Goal: Information Seeking & Learning: Learn about a topic

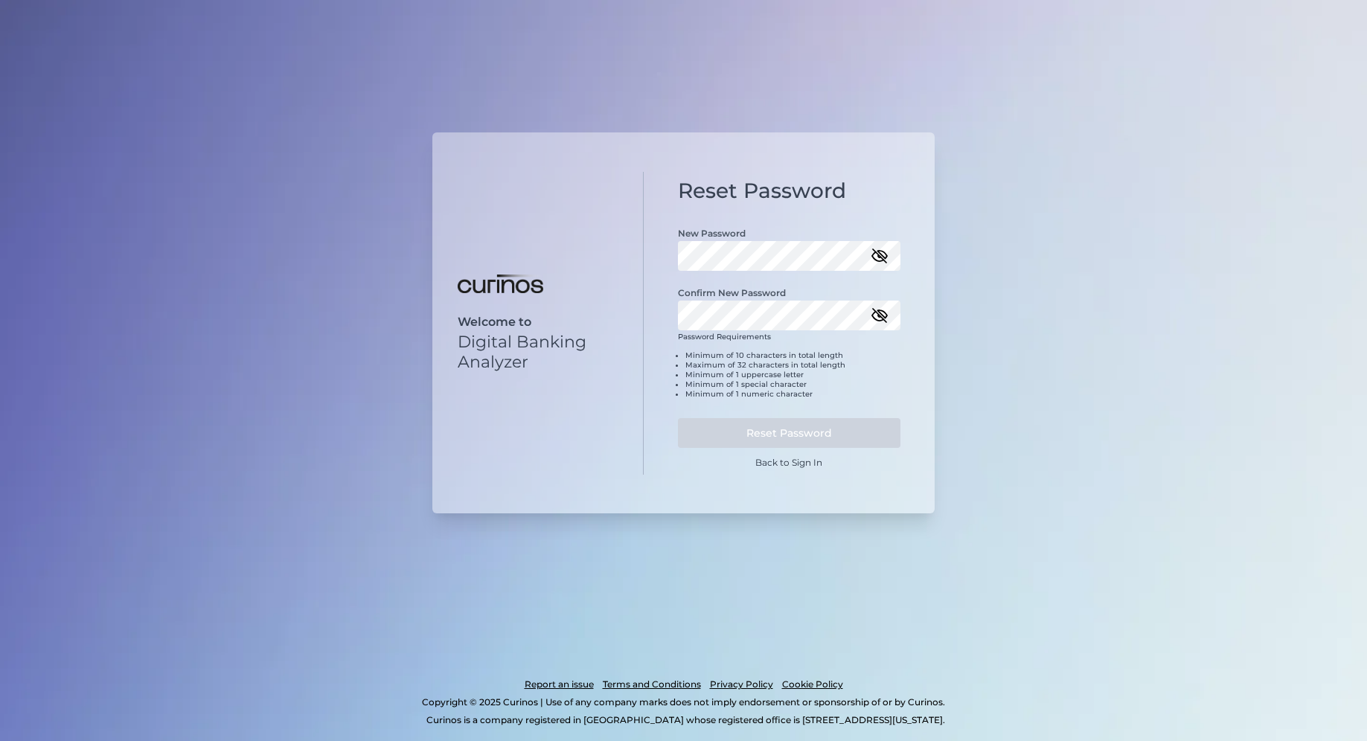
click at [884, 248] on icon "button" at bounding box center [879, 256] width 18 height 18
click at [606, 248] on div "Welcome to Digital Banking Analyzer Reset Password New Password Confirm New Pas…" at bounding box center [683, 323] width 502 height 382
click at [854, 428] on button "Reset Password" at bounding box center [789, 433] width 223 height 30
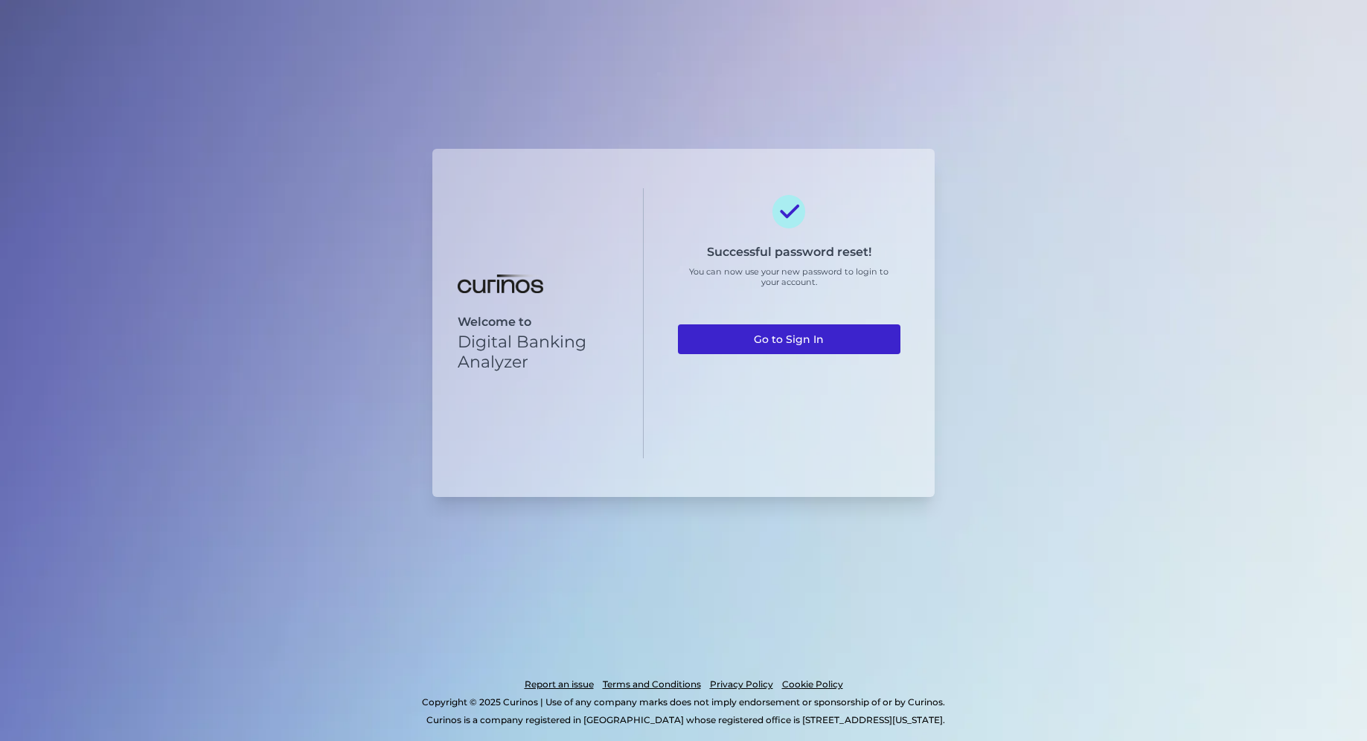
click at [766, 337] on link "Go to Sign In" at bounding box center [789, 339] width 223 height 30
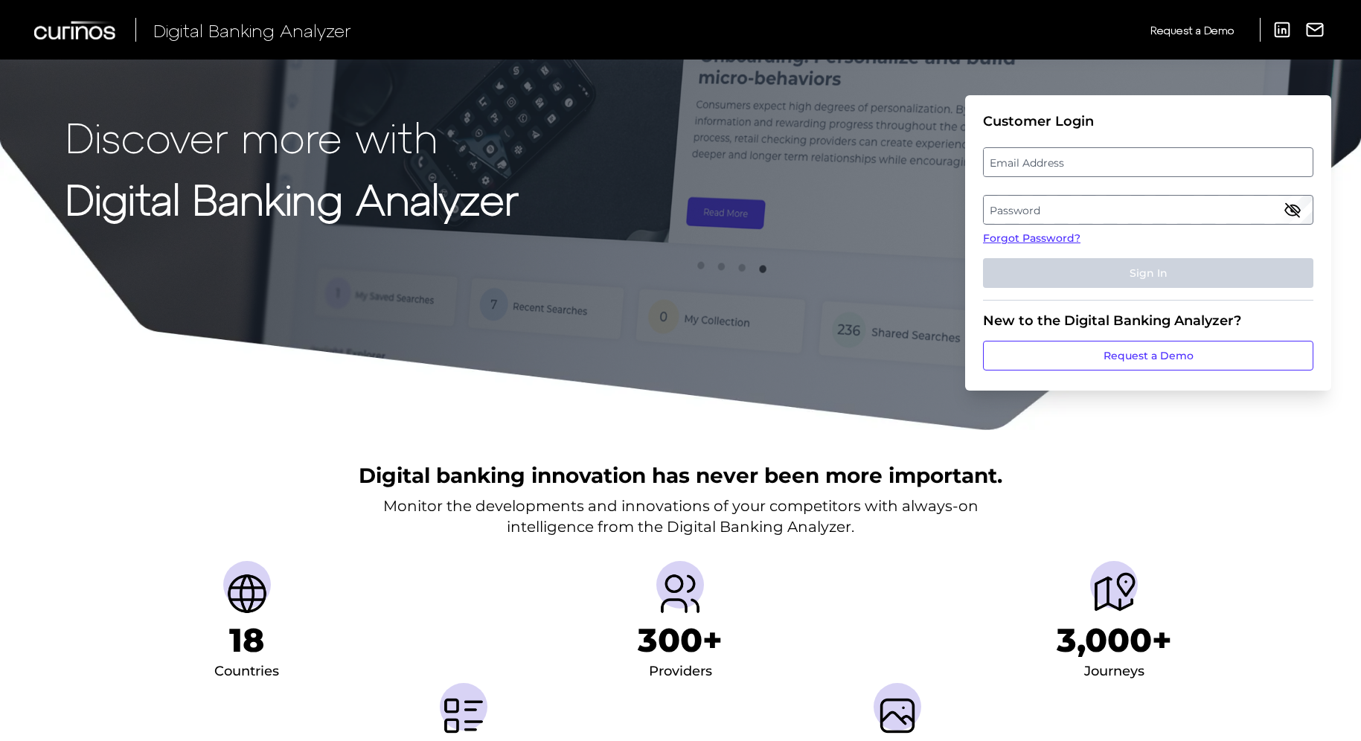
click at [1104, 172] on label "Email Address" at bounding box center [1147, 162] width 328 height 27
click at [1104, 172] on input "email" at bounding box center [1148, 162] width 330 height 30
type input "victoria.haines@aexp.com"
click at [1079, 211] on label "Password" at bounding box center [1147, 209] width 328 height 27
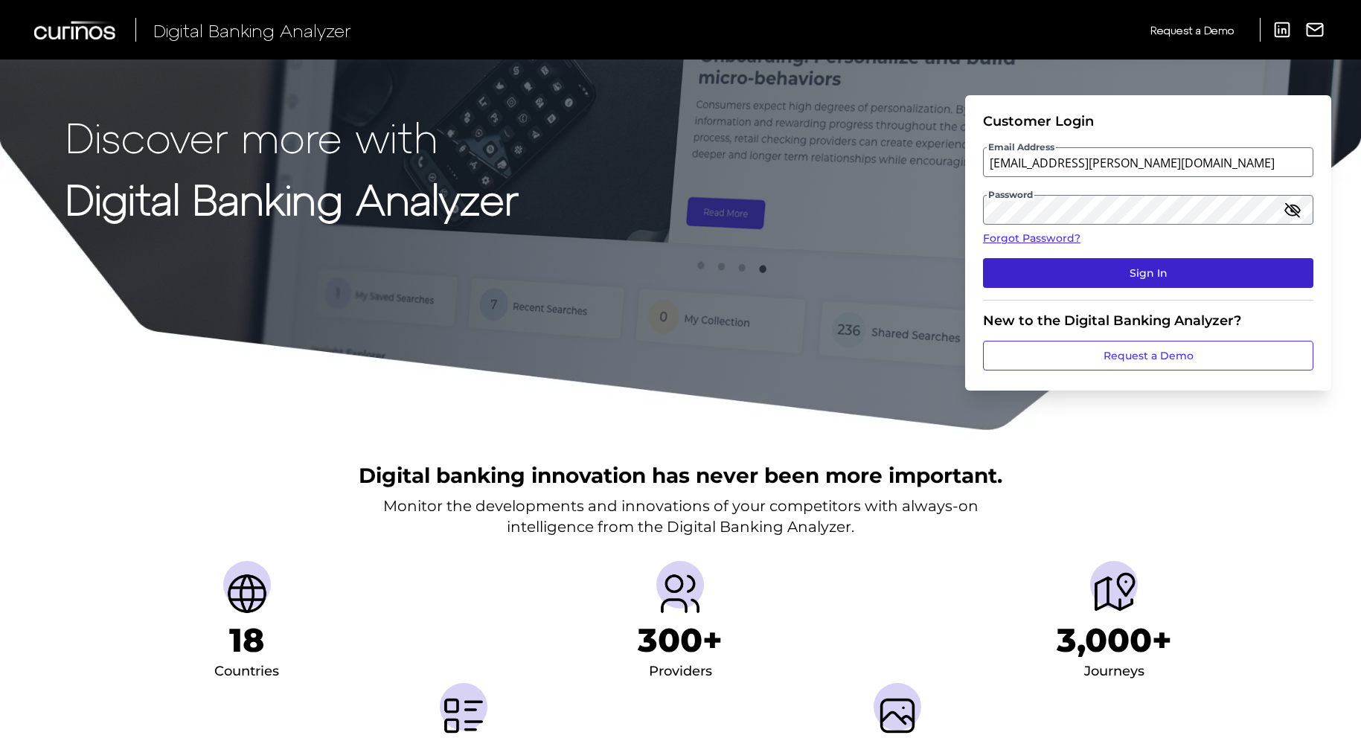
click at [1049, 275] on button "Sign In" at bounding box center [1148, 273] width 330 height 30
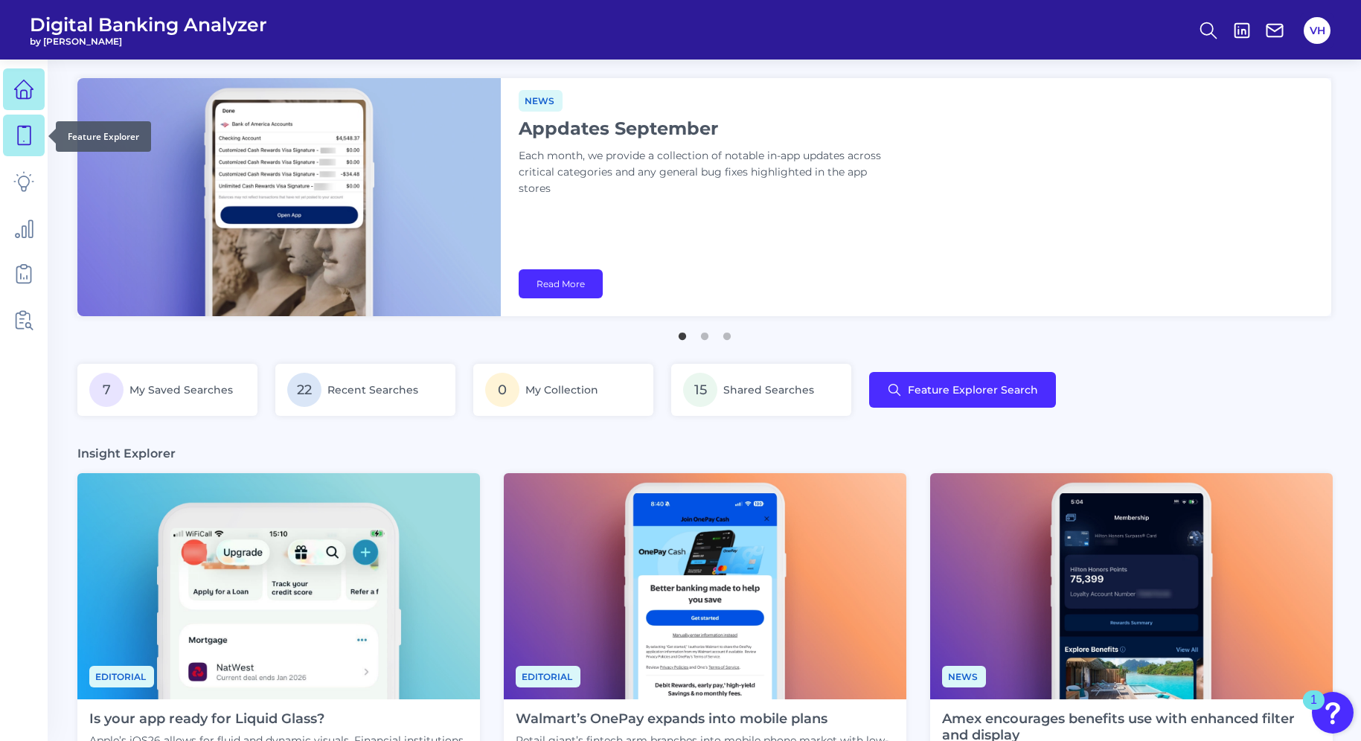
click at [25, 129] on icon at bounding box center [23, 135] width 21 height 21
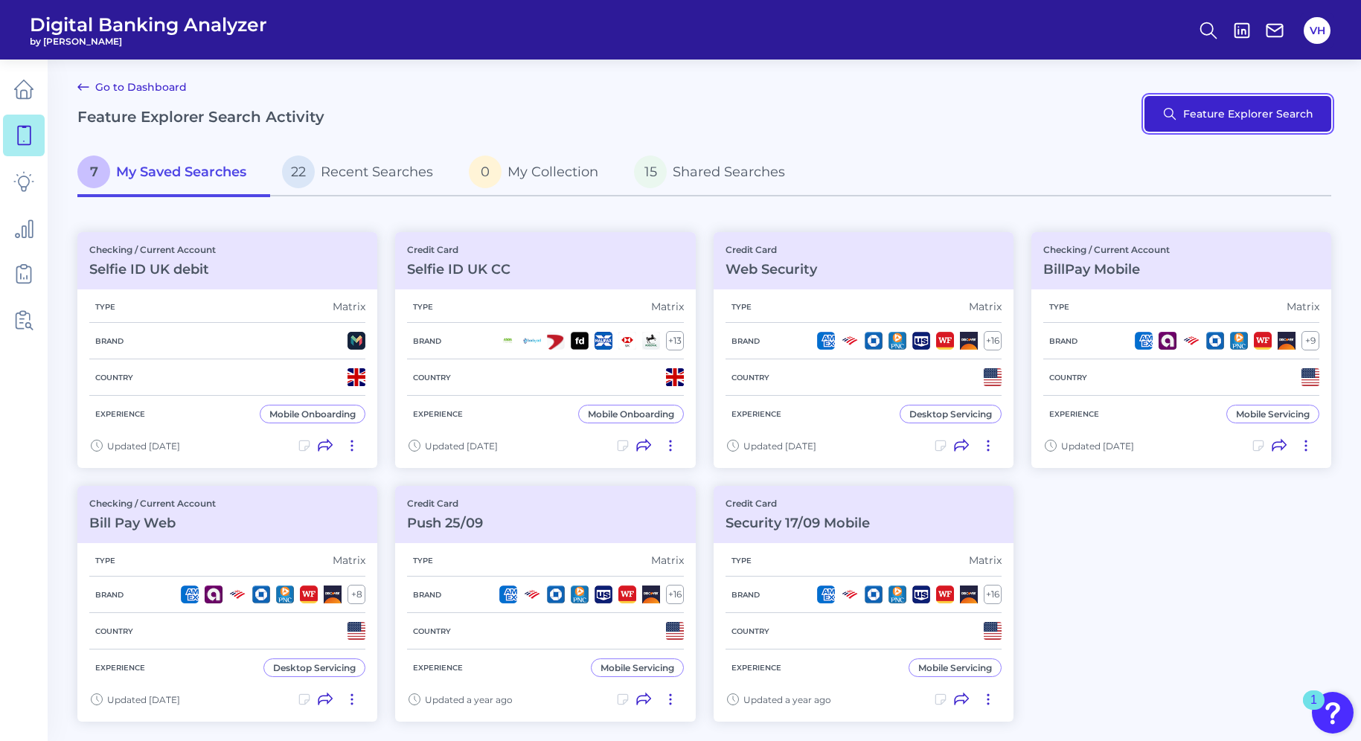
click at [1242, 111] on button "Feature Explorer Search" at bounding box center [1237, 114] width 187 height 36
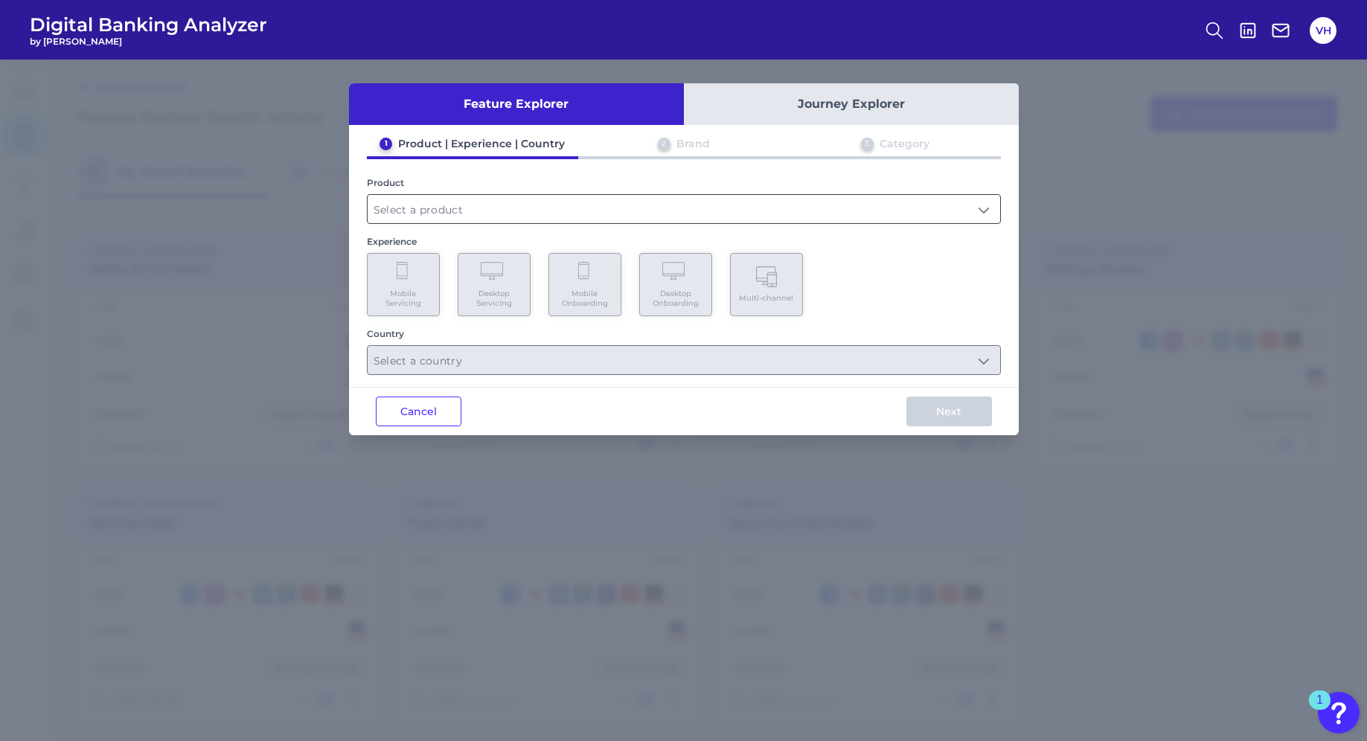
click at [437, 201] on input "text" at bounding box center [683, 209] width 632 height 28
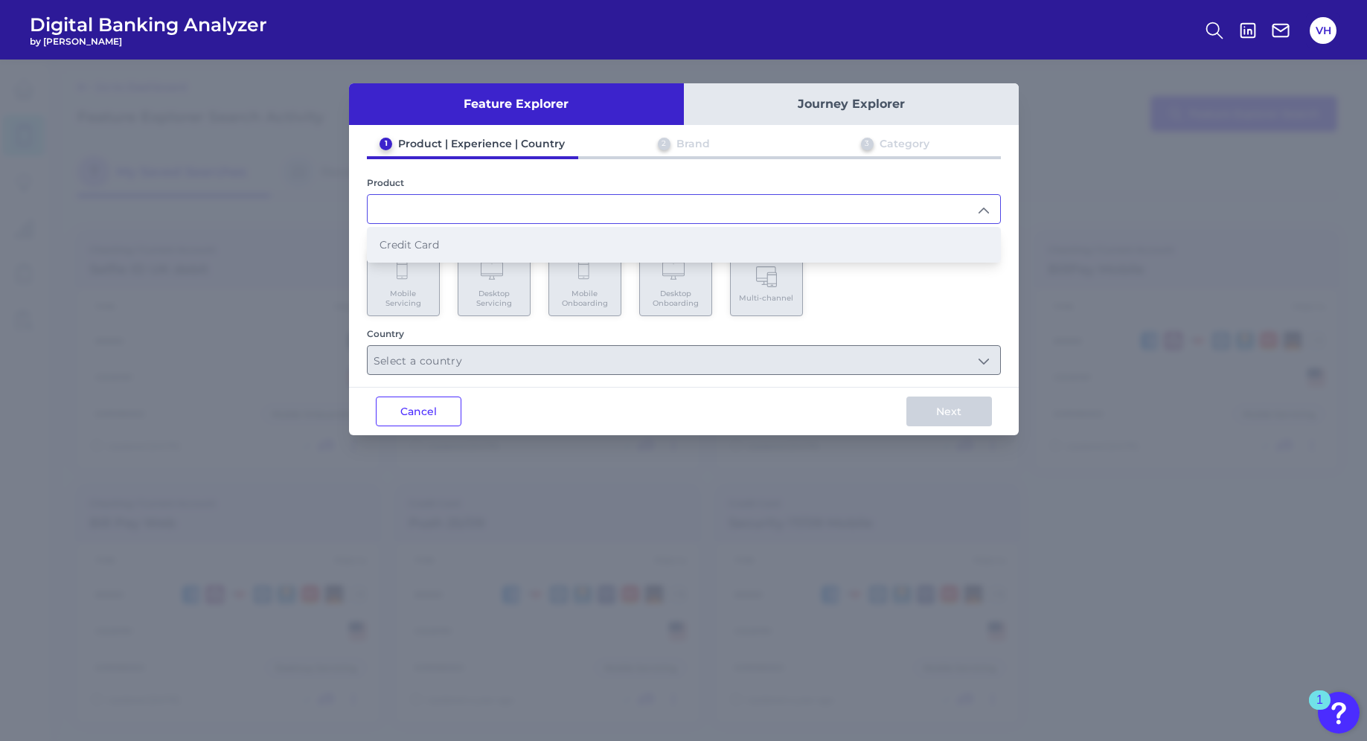
click at [418, 238] on span "Credit Card" at bounding box center [409, 244] width 60 height 13
type input "Credit Card"
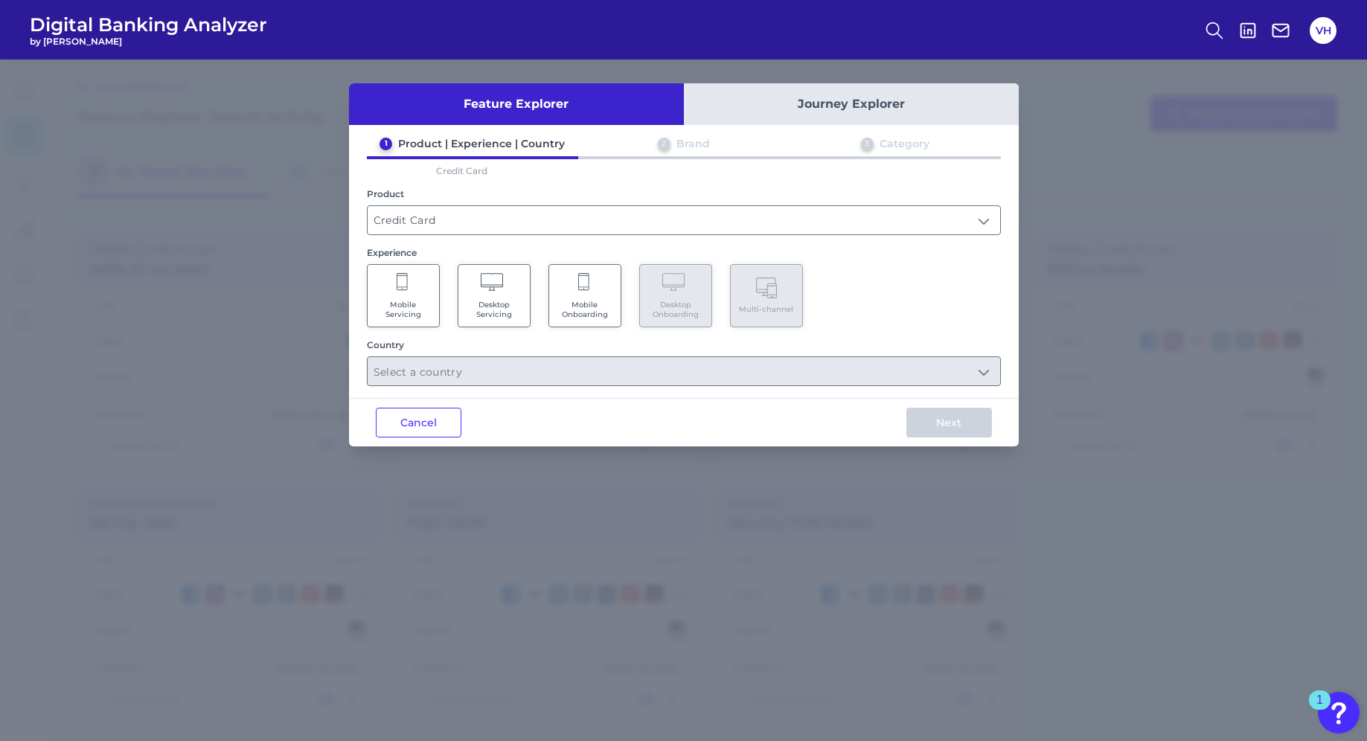
click at [406, 283] on icon at bounding box center [402, 282] width 11 height 18
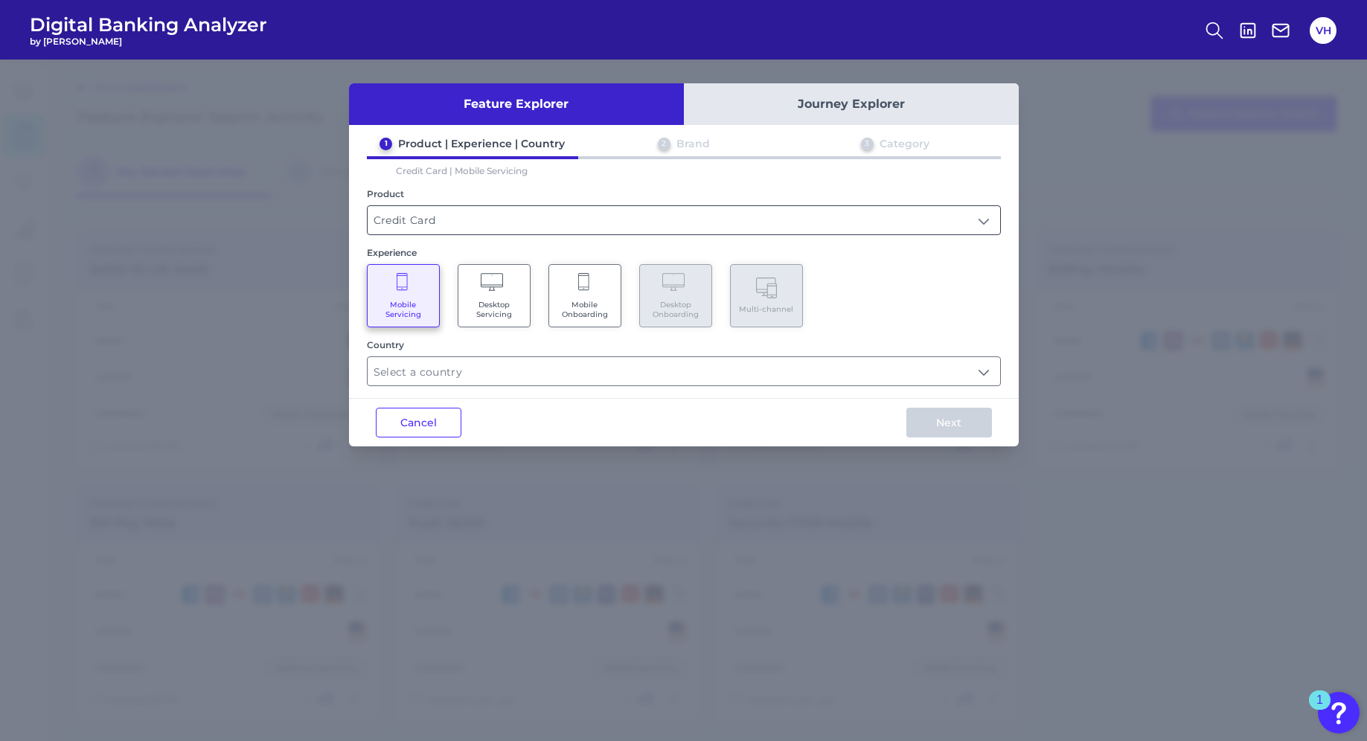
click at [408, 226] on input "Credit Card" at bounding box center [683, 220] width 632 height 28
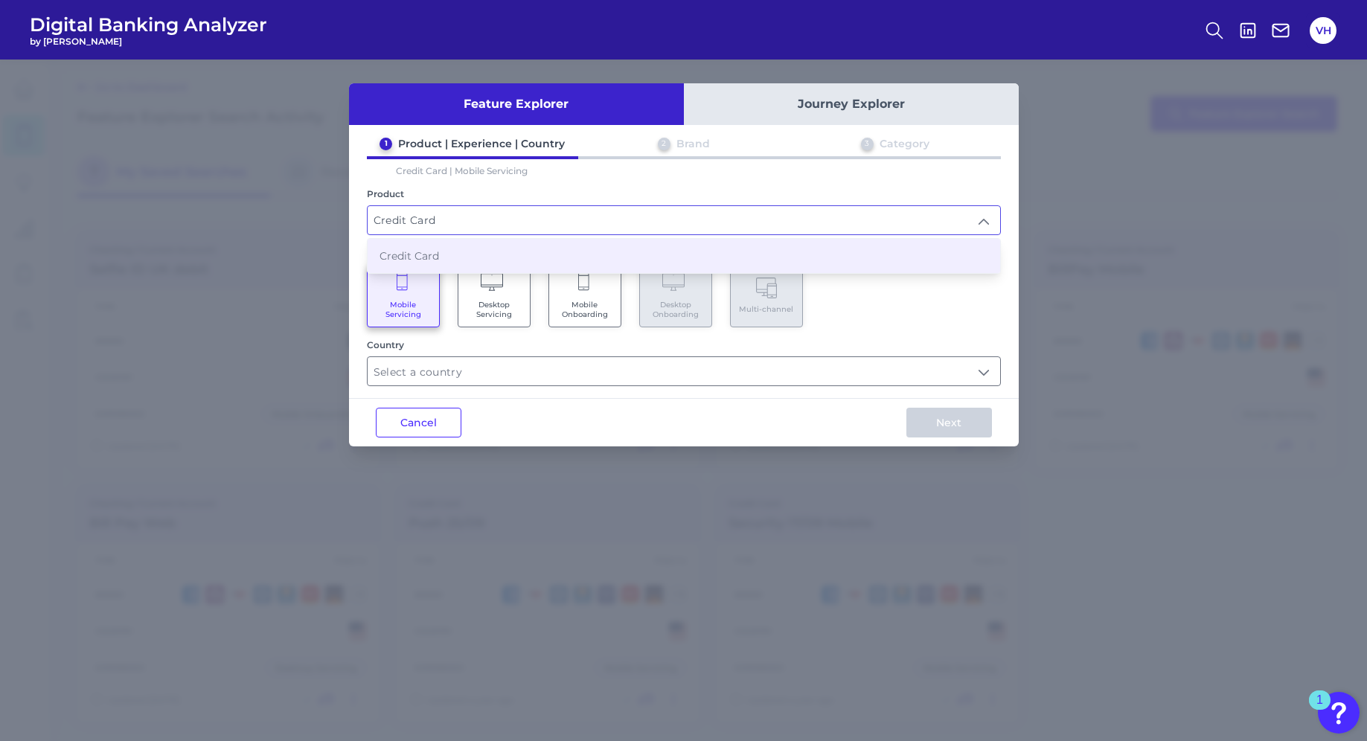
click at [409, 222] on input "Credit Card" at bounding box center [683, 220] width 632 height 28
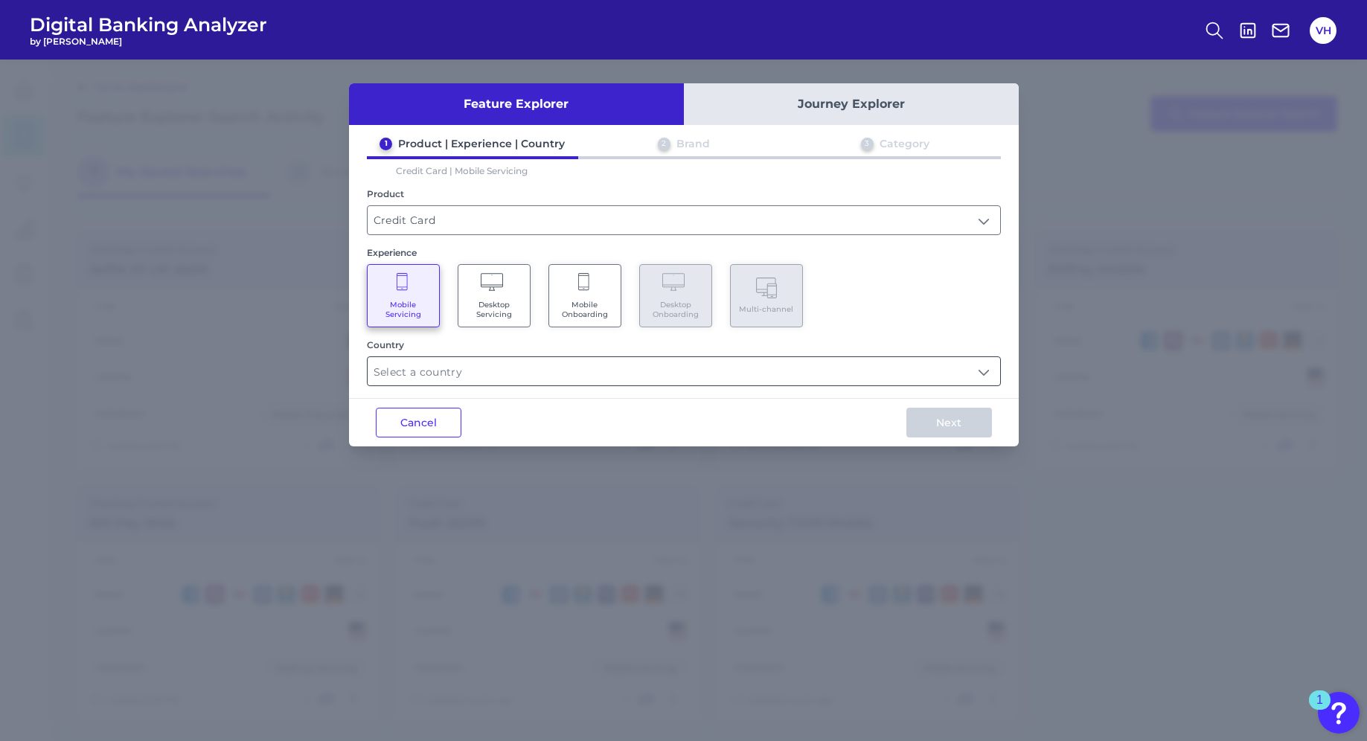
click at [435, 376] on input "text" at bounding box center [683, 371] width 632 height 28
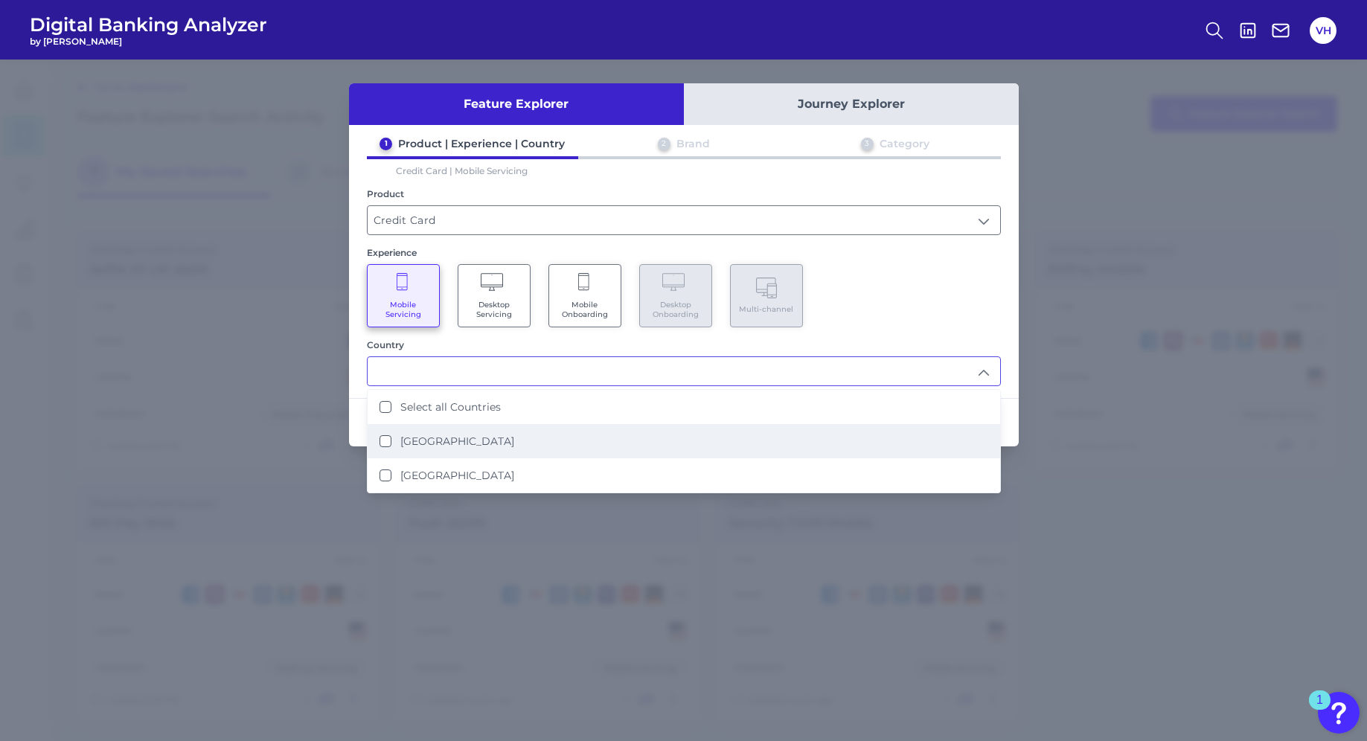
click at [396, 445] on div "United Kingdom" at bounding box center [446, 440] width 135 height 13
type input "United Kingdom"
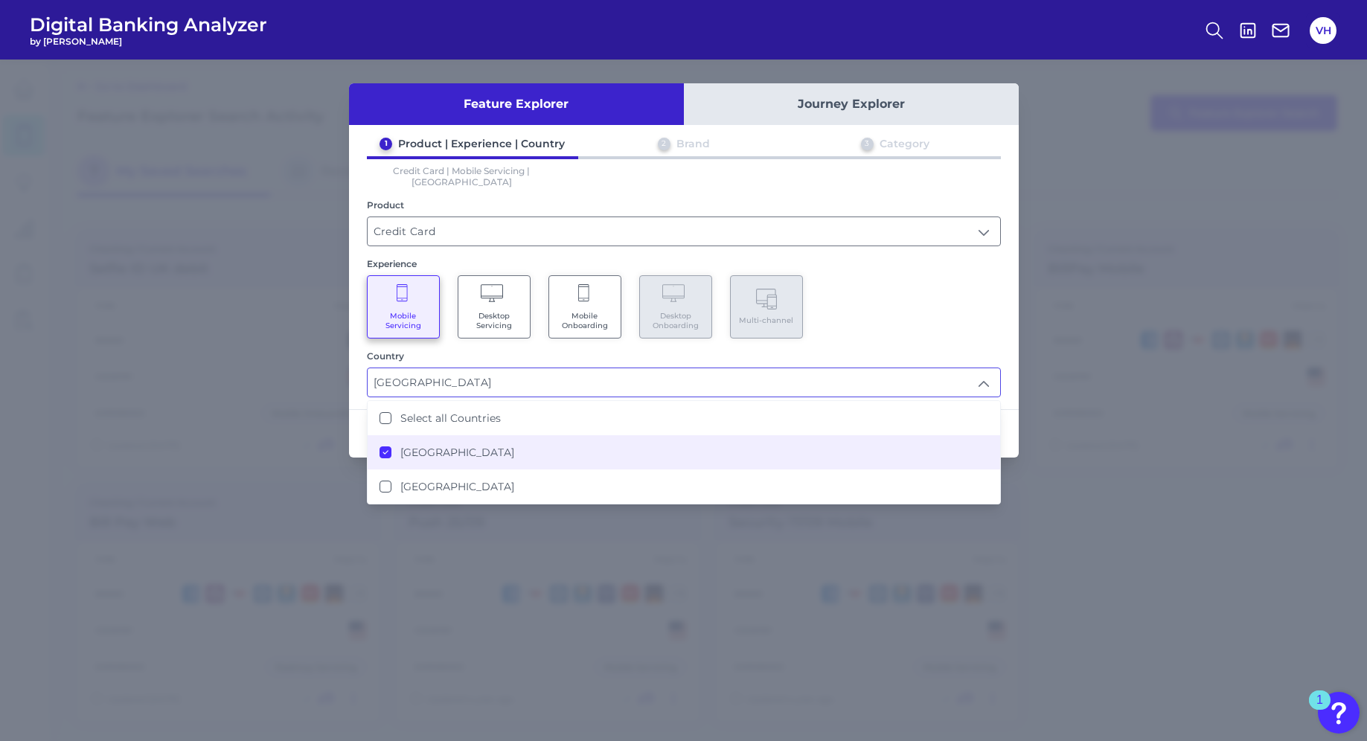
click at [870, 277] on div "Mobile Servicing Desktop Servicing Mobile Onboarding Desktop Onboarding Multi-c…" at bounding box center [684, 306] width 634 height 63
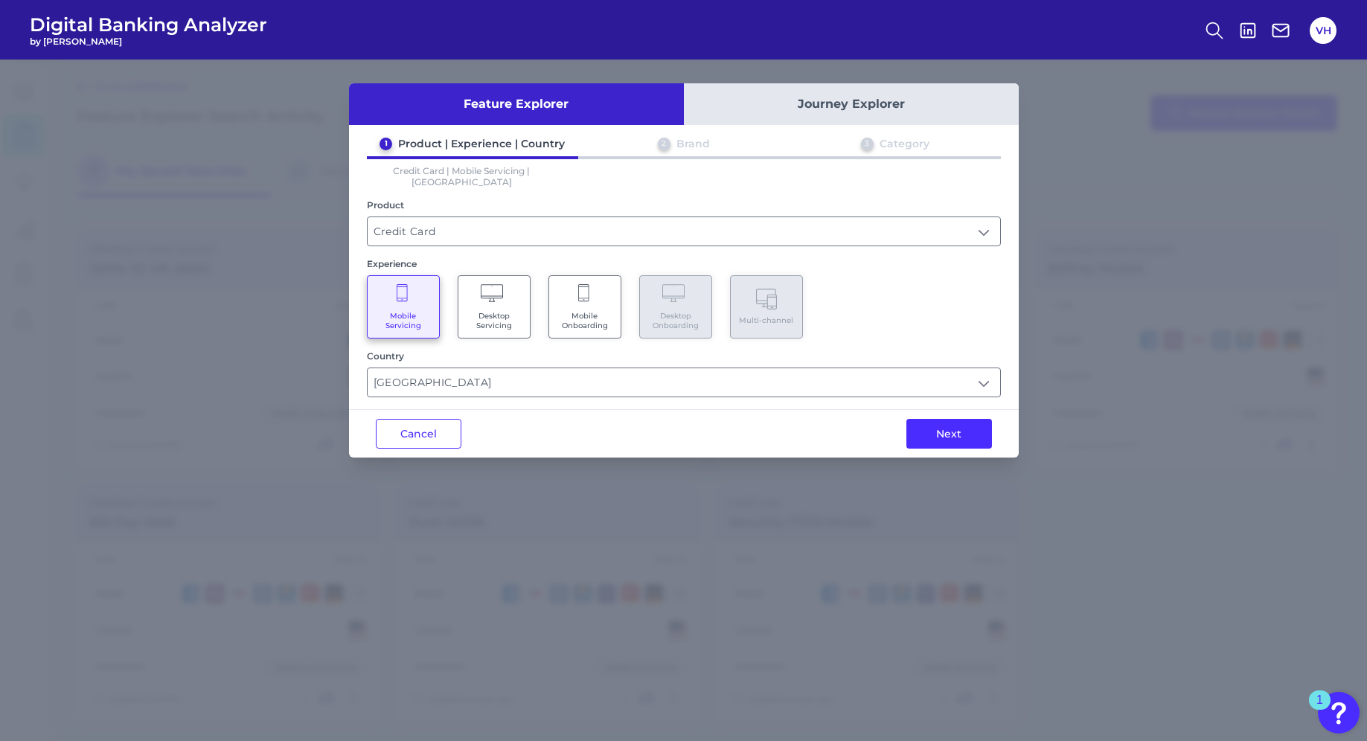
click at [591, 296] on Onboarding "Mobile Onboarding" at bounding box center [584, 306] width 73 height 63
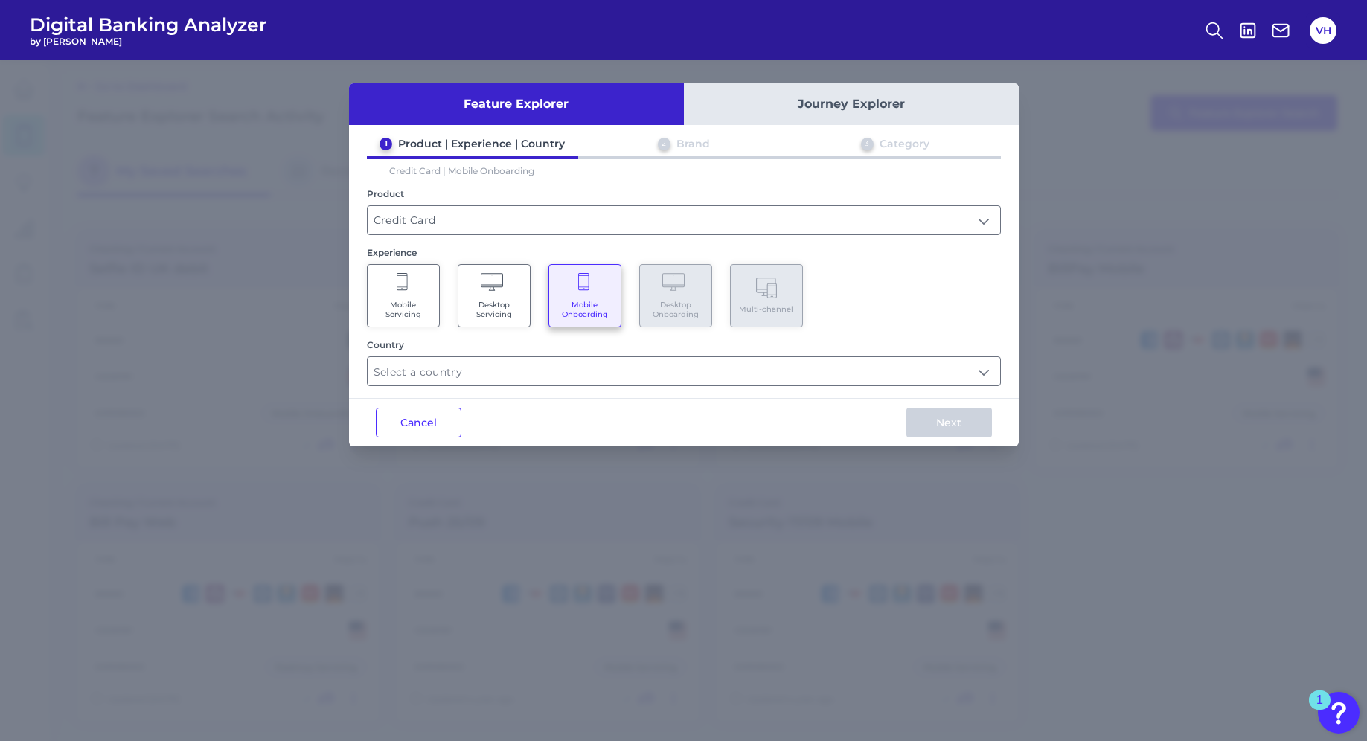
click at [588, 200] on div "Product Credit Card Credit Card" at bounding box center [684, 211] width 634 height 47
click at [587, 206] on input "Credit Card" at bounding box center [683, 220] width 632 height 28
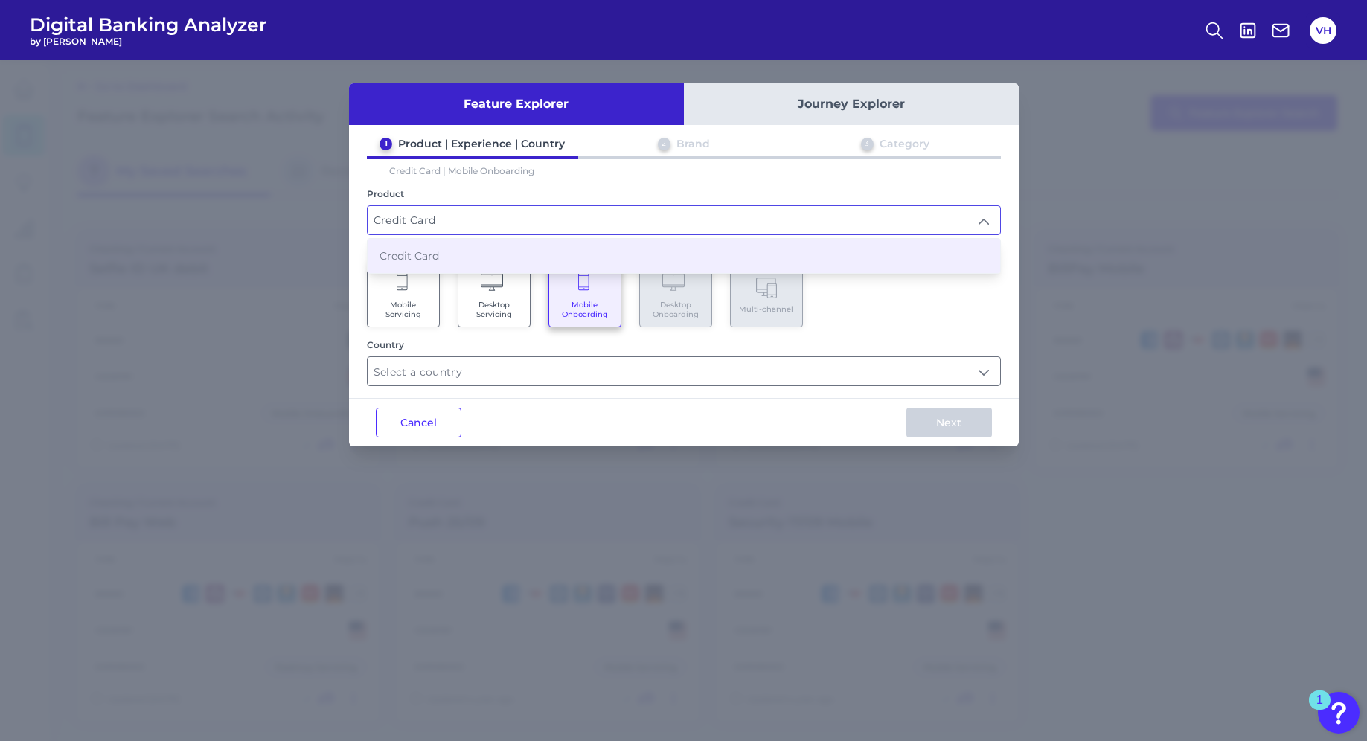
click at [582, 215] on input "Credit Card" at bounding box center [683, 220] width 632 height 28
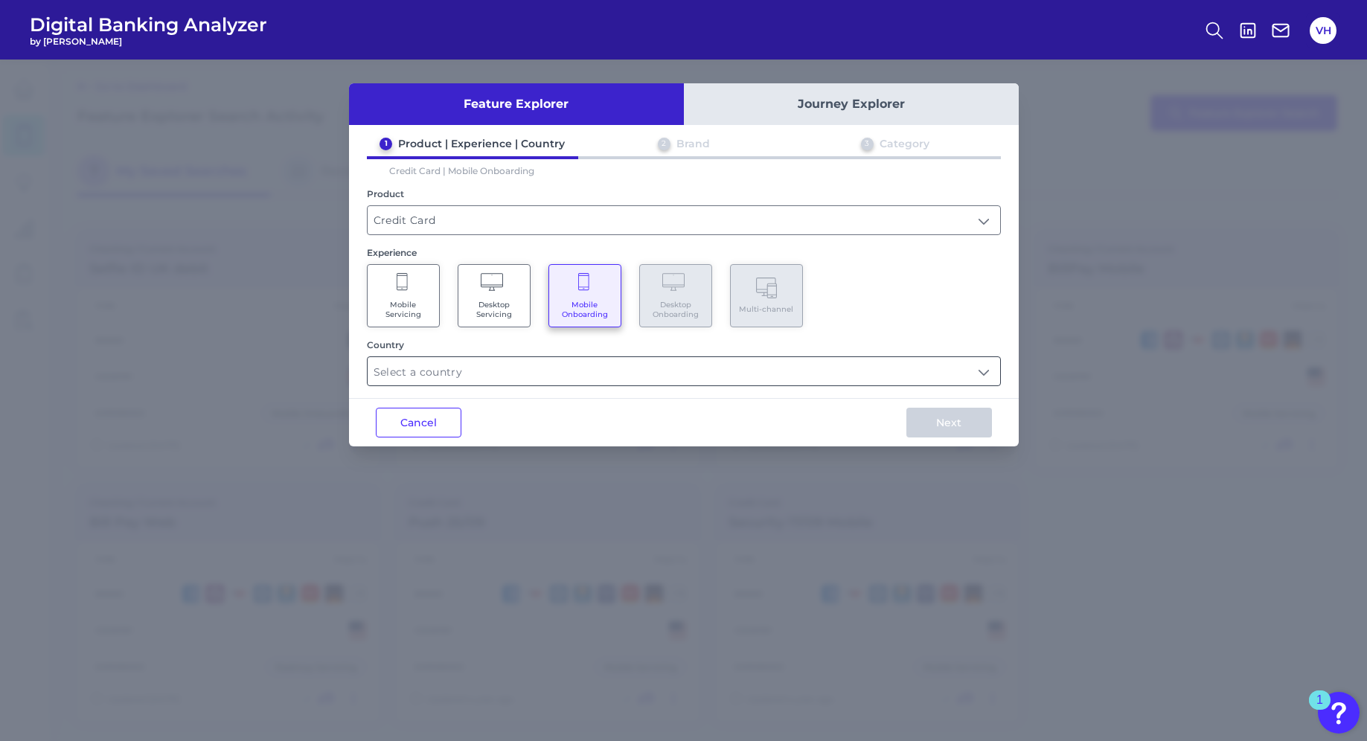
click at [515, 372] on input "text" at bounding box center [683, 371] width 632 height 28
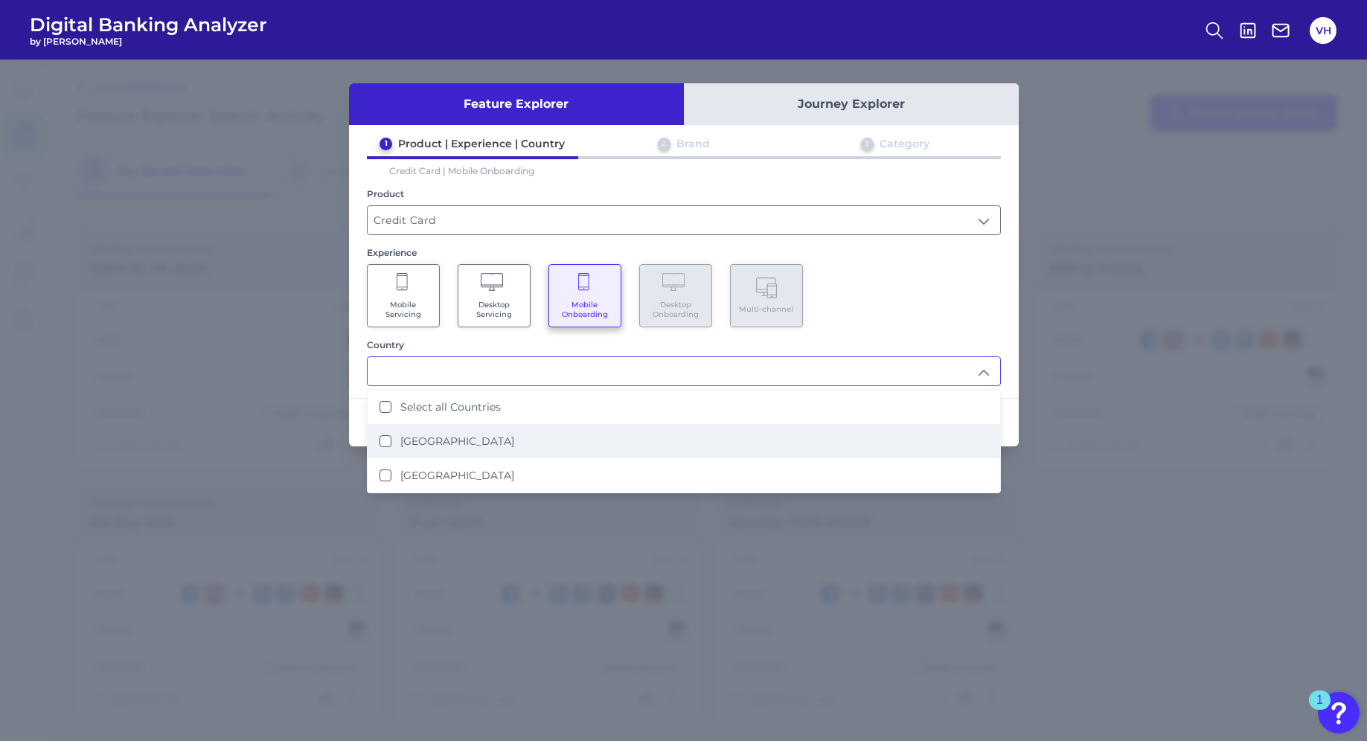
click at [447, 448] on li "United Kingdom" at bounding box center [683, 441] width 632 height 34
type input "United Kingdom"
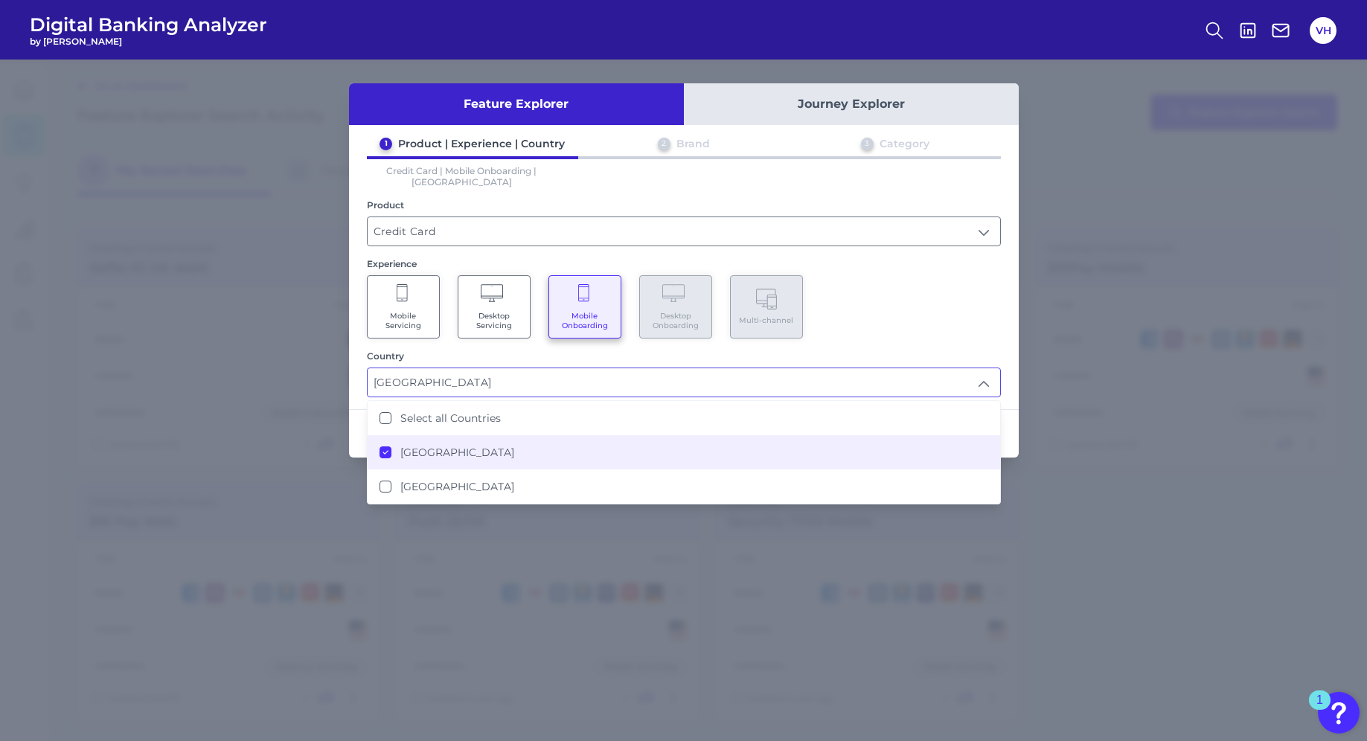
drag, startPoint x: 890, startPoint y: 308, endPoint x: 898, endPoint y: 311, distance: 8.0
click at [897, 311] on div "Mobile Servicing Desktop Servicing Mobile Onboarding Desktop Onboarding Multi-c…" at bounding box center [684, 306] width 634 height 63
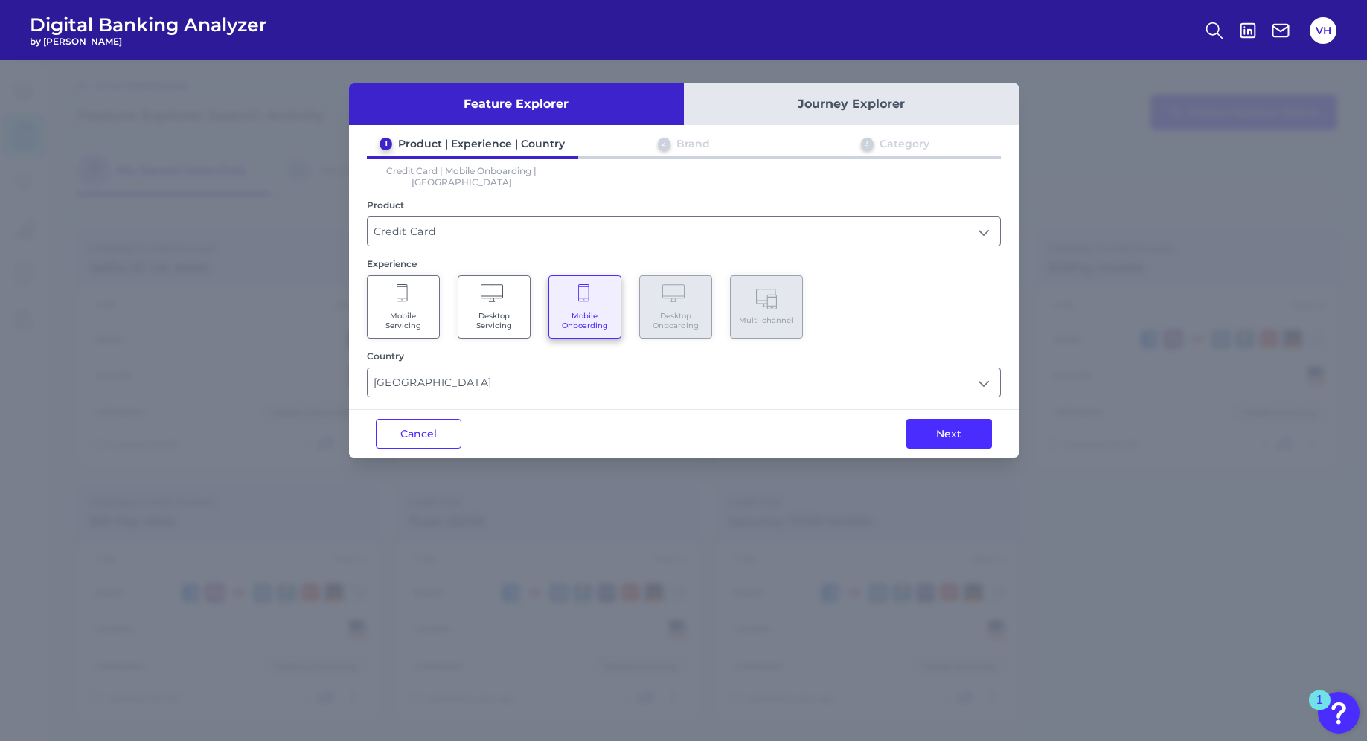
click at [933, 440] on div "Next" at bounding box center [948, 434] width 139 height 48
click at [928, 429] on button "Next" at bounding box center [949, 434] width 86 height 30
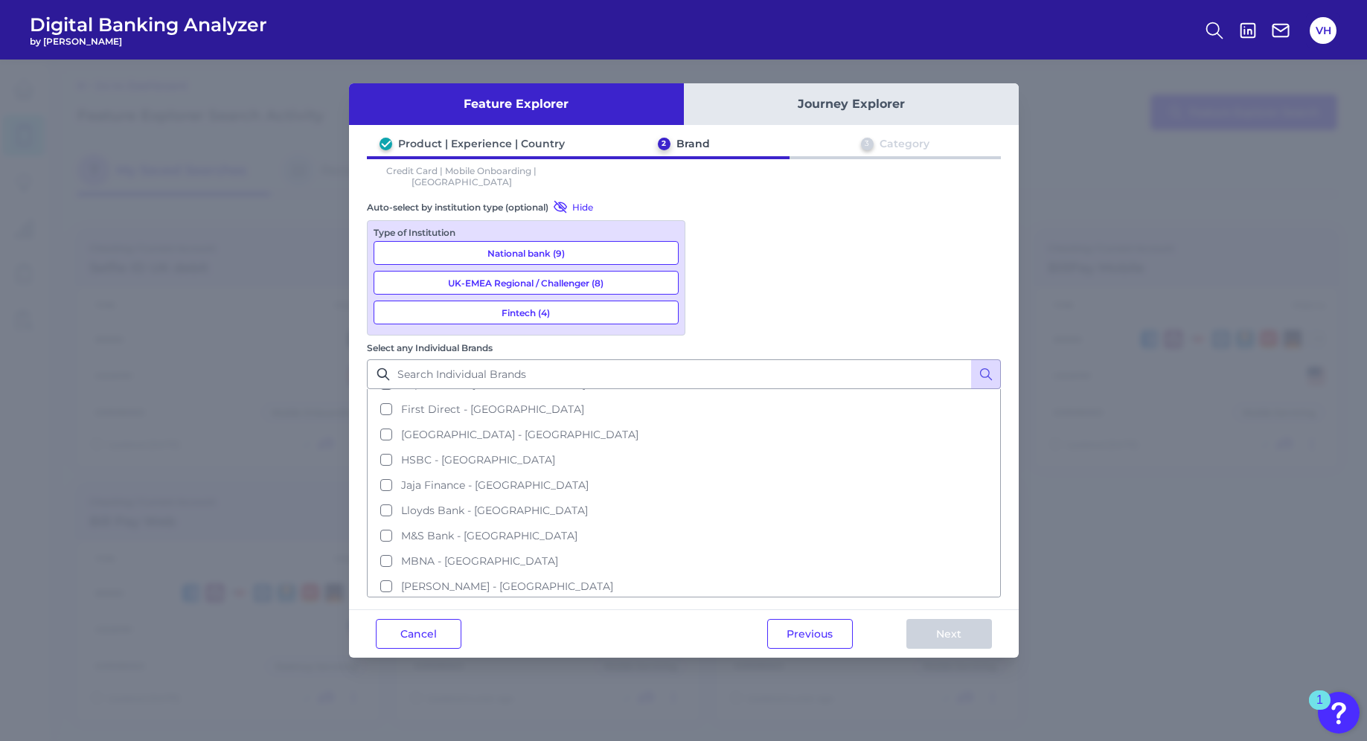
scroll to position [0, 0]
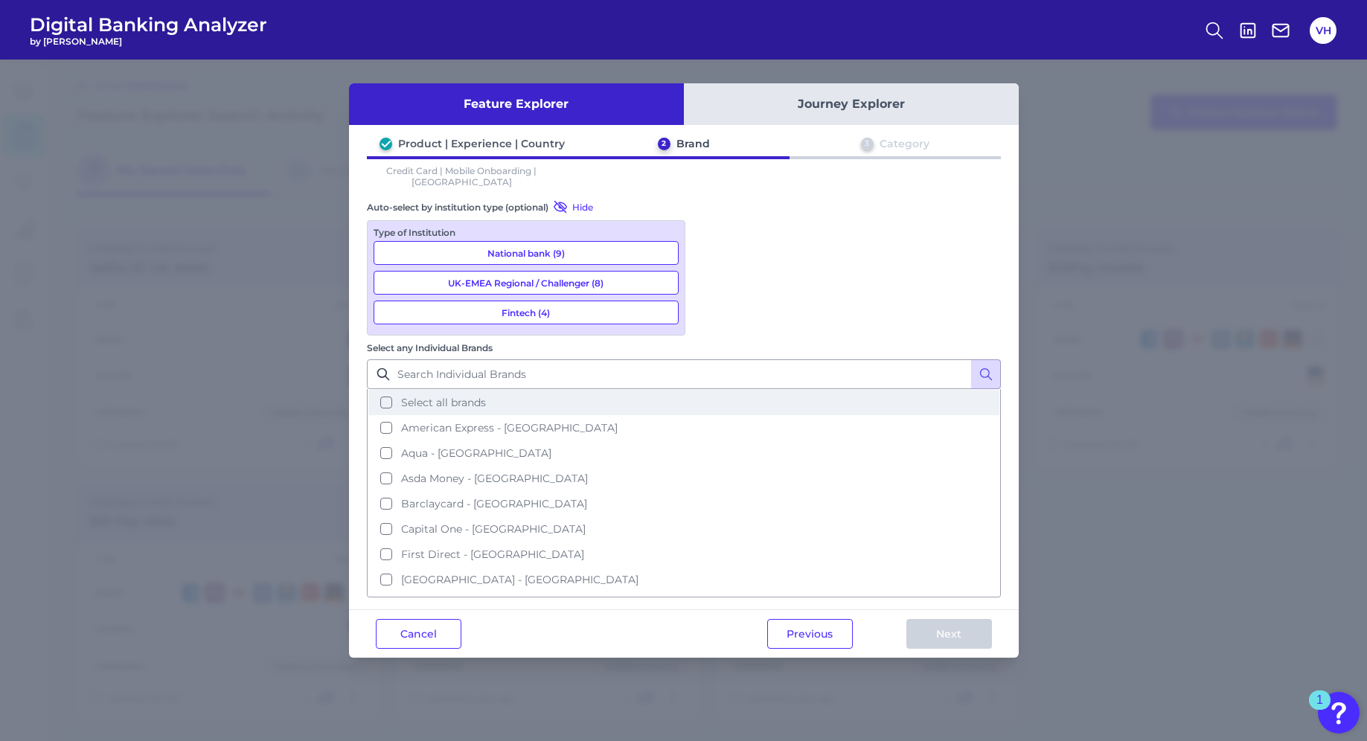
click at [486, 396] on span "Select all brands" at bounding box center [443, 402] width 85 height 13
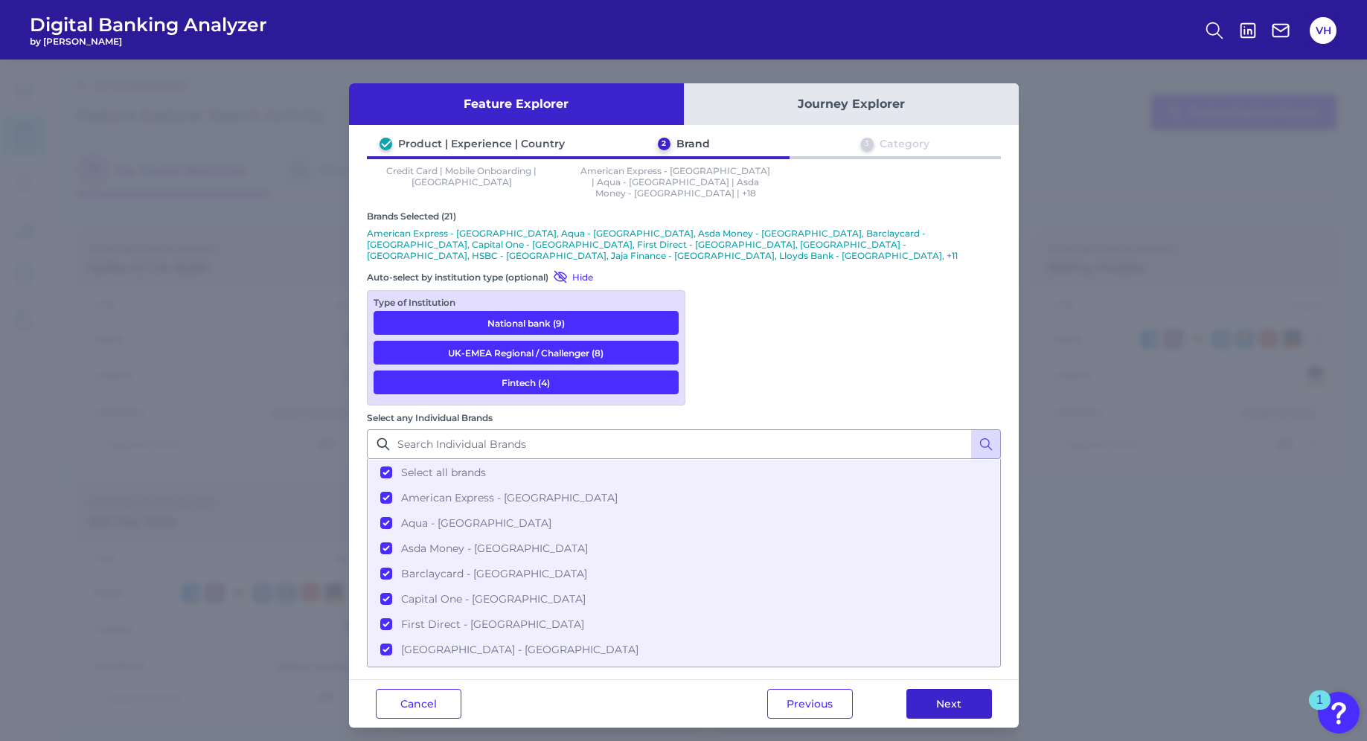
click at [942, 689] on button "Next" at bounding box center [949, 704] width 86 height 30
